Goal: Task Accomplishment & Management: Understand process/instructions

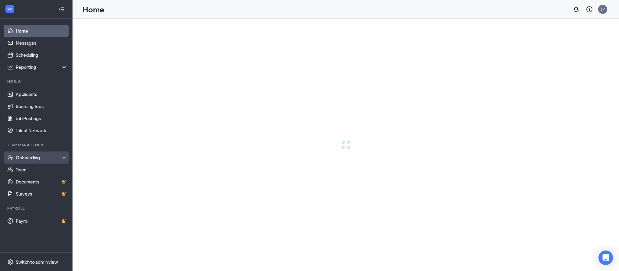
click at [37, 161] on div "Onboarding" at bounding box center [36, 158] width 73 height 12
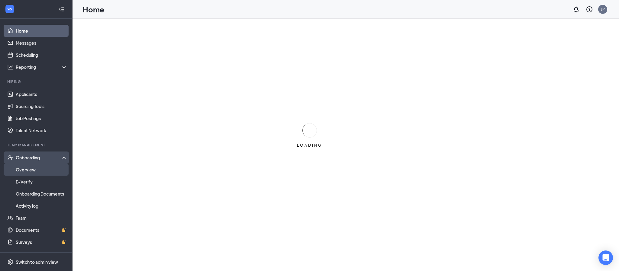
click at [44, 171] on link "Overview" at bounding box center [42, 170] width 52 height 12
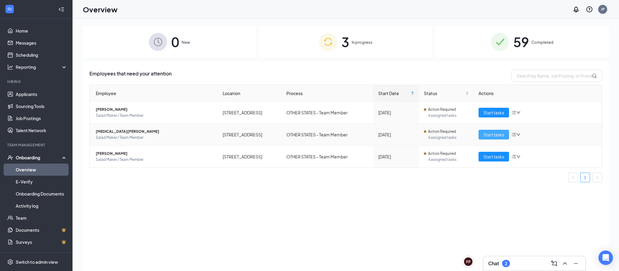
drag, startPoint x: 485, startPoint y: 137, endPoint x: 443, endPoint y: 138, distance: 41.4
click at [484, 137] on span "Start tasks" at bounding box center [493, 134] width 21 height 7
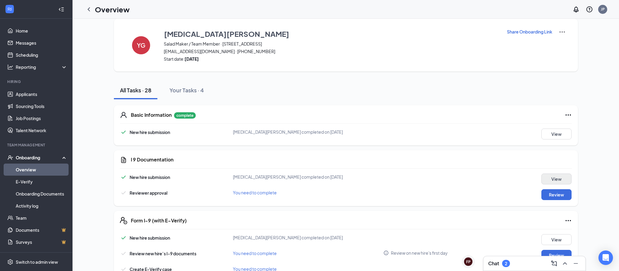
scroll to position [9, 0]
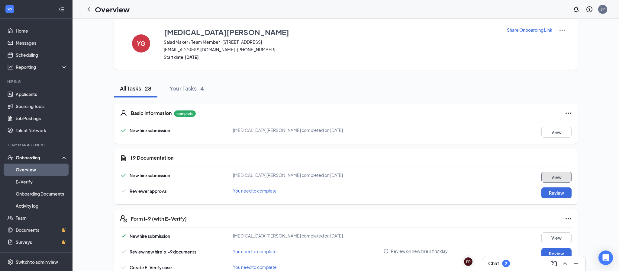
click at [556, 182] on button "View" at bounding box center [556, 177] width 30 height 11
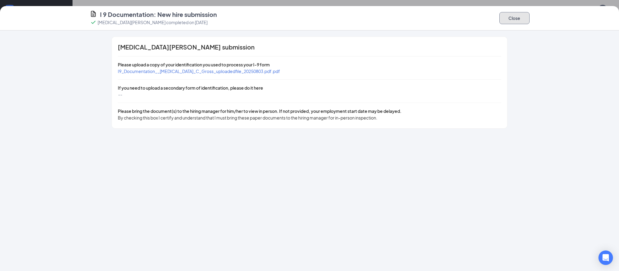
drag, startPoint x: 511, startPoint y: 14, endPoint x: 519, endPoint y: 134, distance: 120.0
click at [508, 12] on button "Close" at bounding box center [514, 18] width 30 height 12
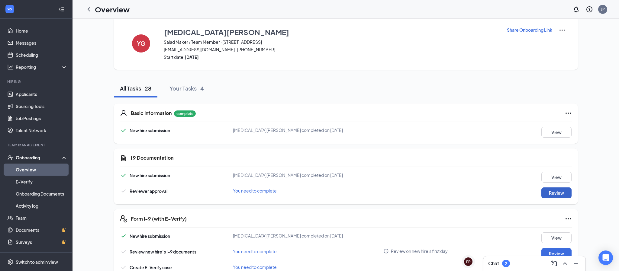
click at [551, 195] on button "Review" at bounding box center [556, 193] width 30 height 11
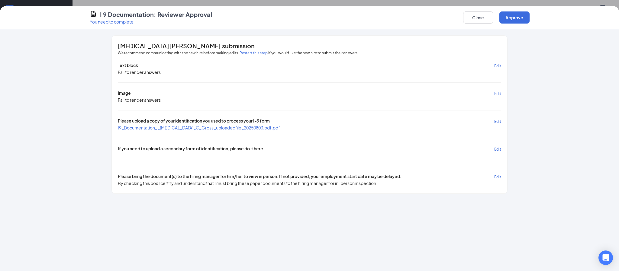
click at [250, 53] on button "Restart this step" at bounding box center [254, 53] width 28 height 6
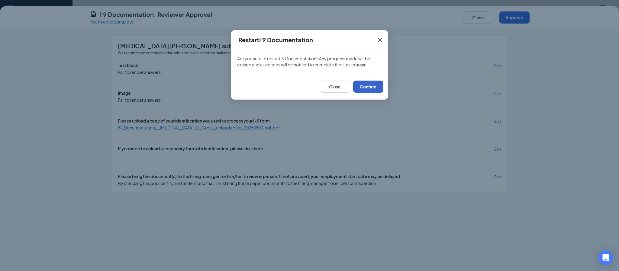
click at [364, 91] on button "Confirm" at bounding box center [368, 87] width 30 height 12
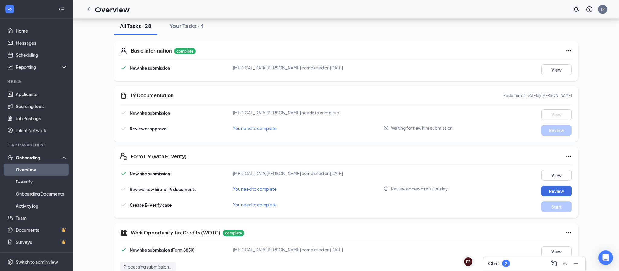
scroll to position [65, 0]
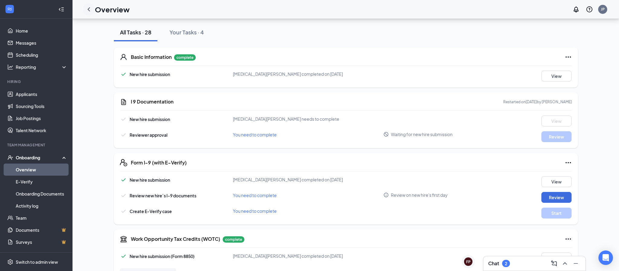
click at [88, 10] on icon "ChevronLeft" at bounding box center [88, 9] width 7 height 7
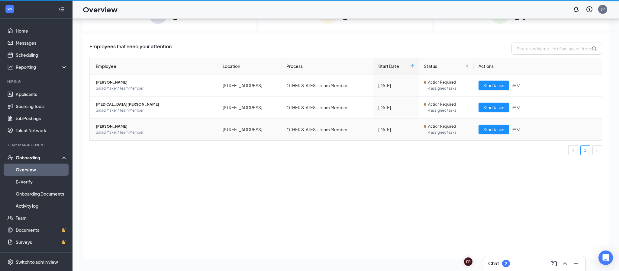
scroll to position [27, 0]
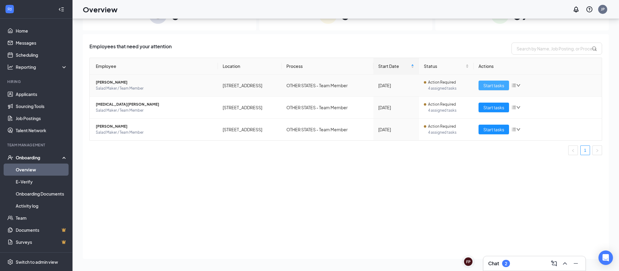
click at [486, 89] on span "Start tasks" at bounding box center [493, 85] width 21 height 7
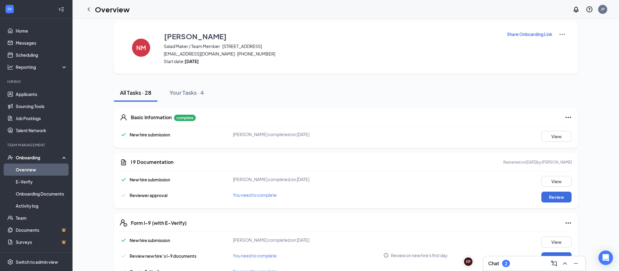
scroll to position [9, 0]
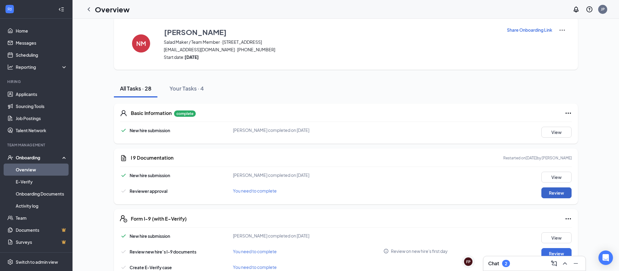
click at [550, 190] on button "Review" at bounding box center [556, 193] width 30 height 11
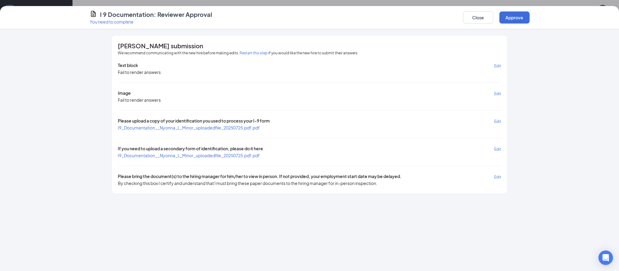
click at [222, 128] on span "I9_Documentation__Nyonna_L_Minor_uploadedfile_20250725.pdf.pdf" at bounding box center [189, 127] width 142 height 5
click at [476, 20] on button "Close" at bounding box center [478, 17] width 30 height 12
